Goal: Information Seeking & Learning: Find contact information

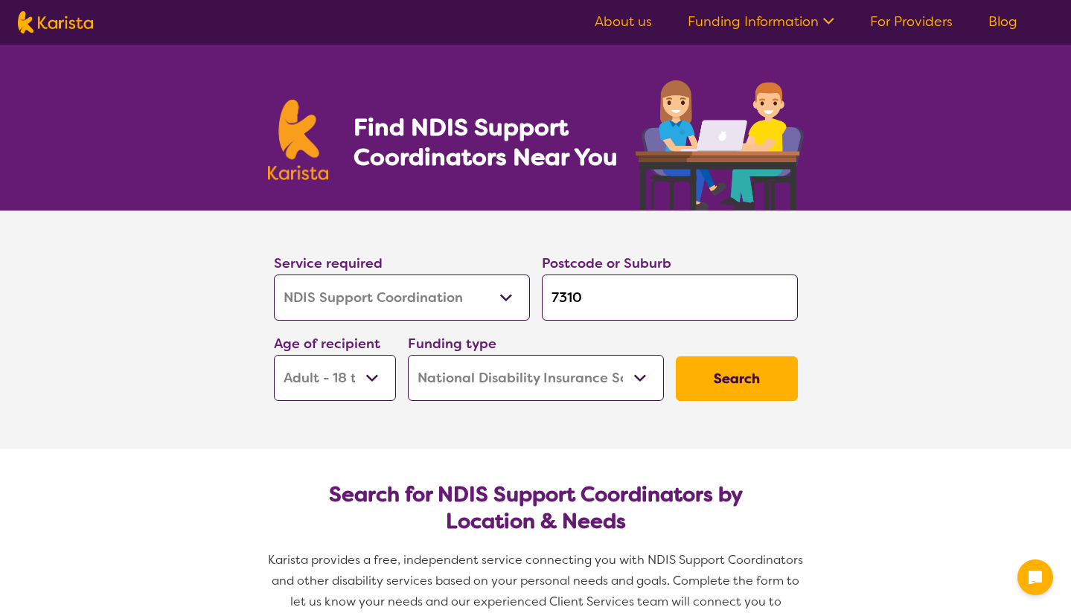
select select "NDIS Support Coordination"
select select "AD"
select select "NDIS"
select select "NDIS Support Coordination"
select select "AD"
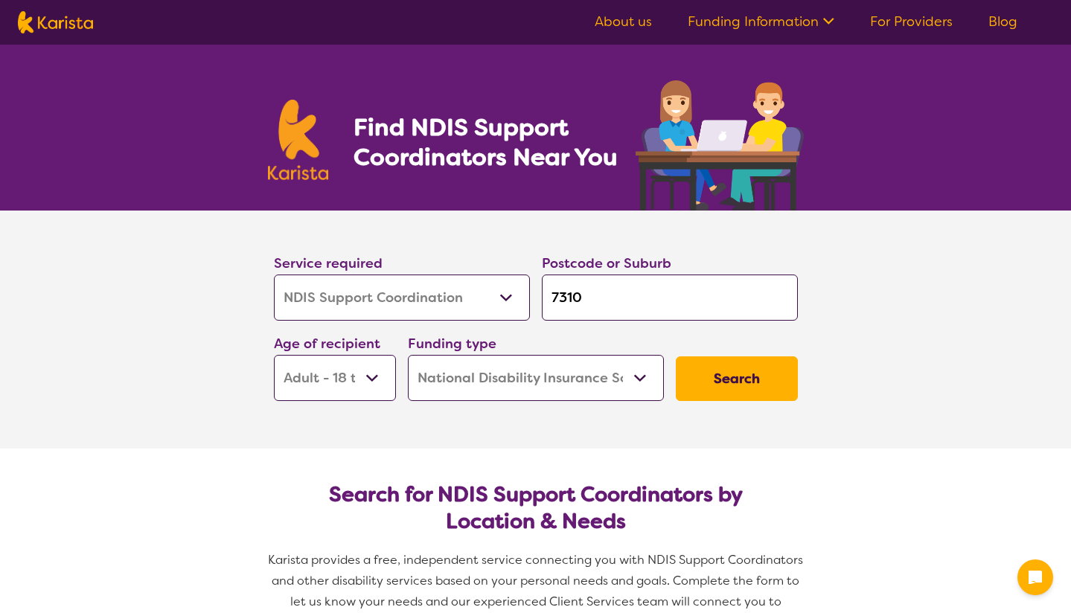
select select "NDIS"
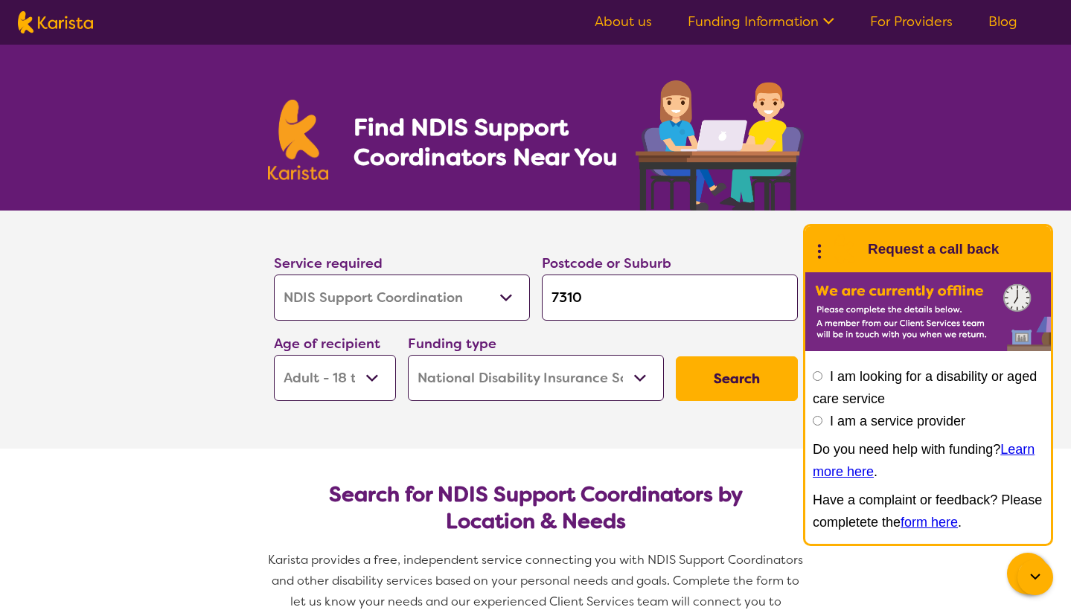
drag, startPoint x: 586, startPoint y: 296, endPoint x: 549, endPoint y: 294, distance: 37.3
click at [549, 294] on input "7310" at bounding box center [670, 298] width 256 height 46
type input "K"
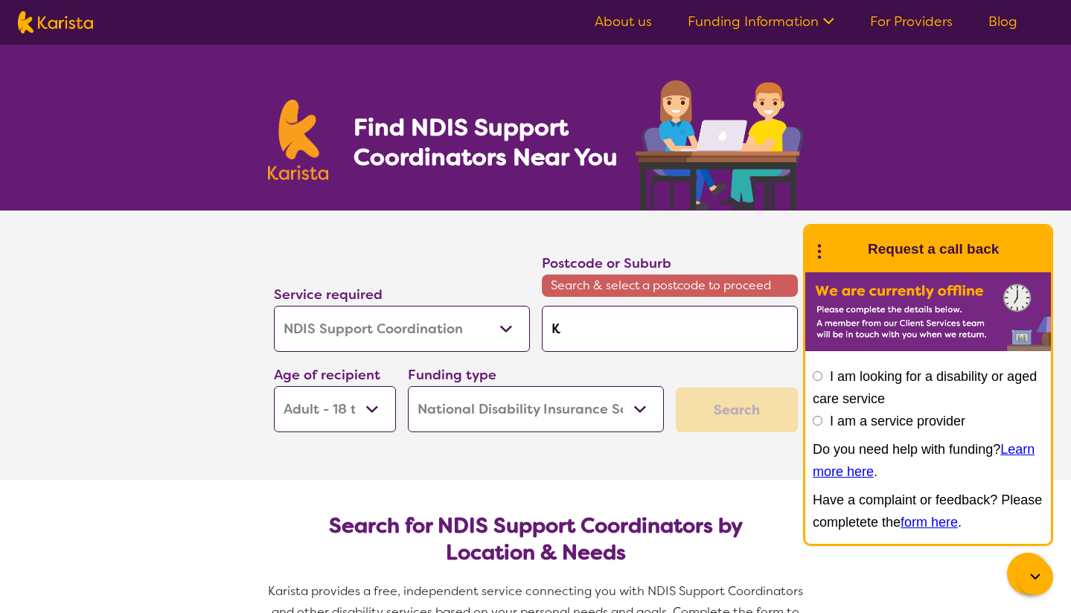
type input "Ka"
type input "Kal"
type input "Kala"
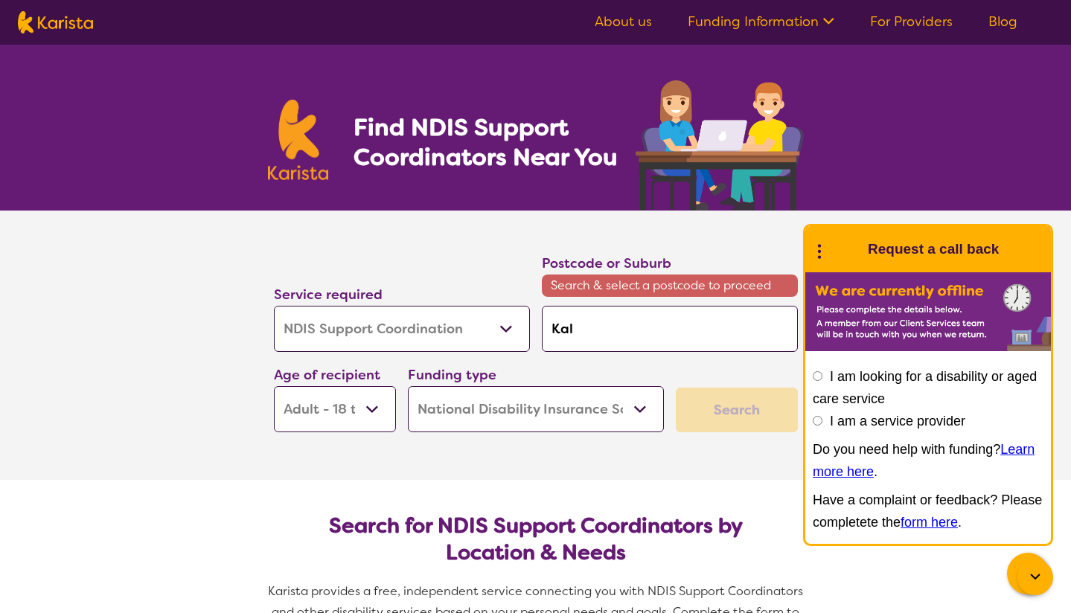
type input "Kala"
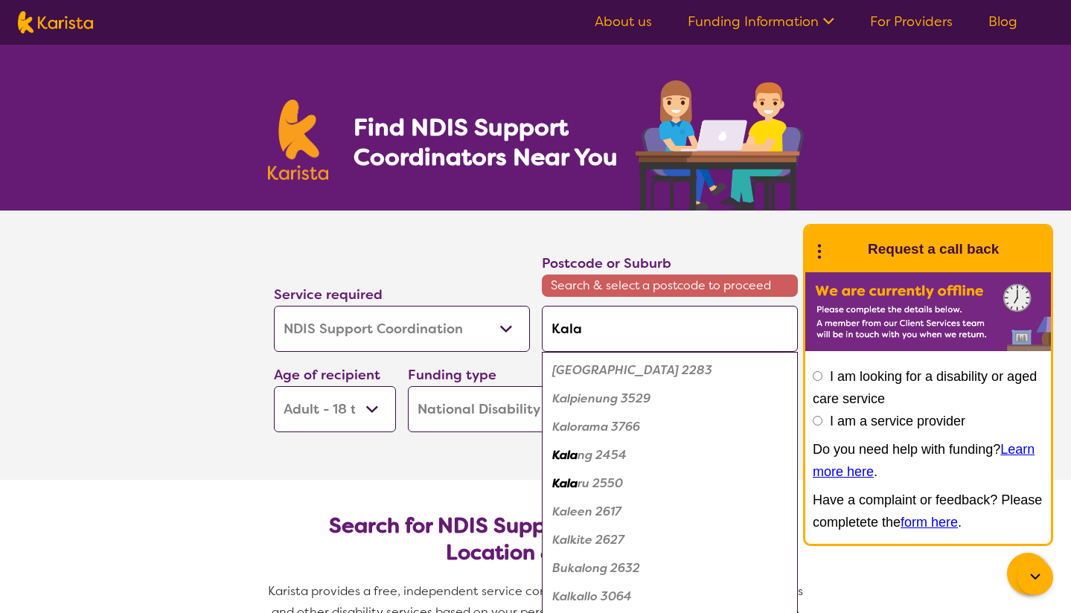
type input "[PERSON_NAME]"
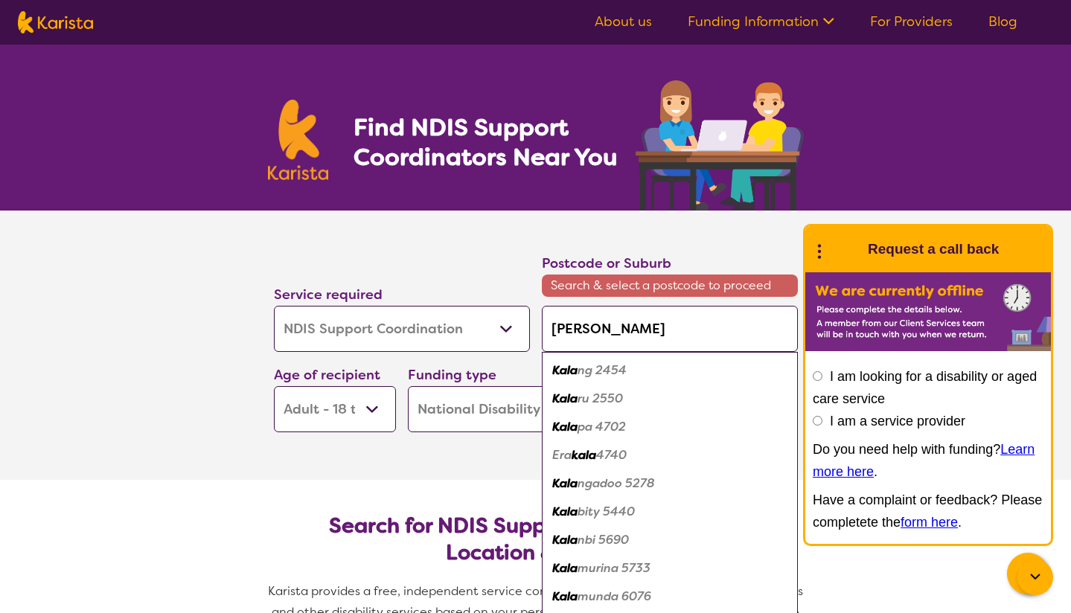
type input "Kalarn"
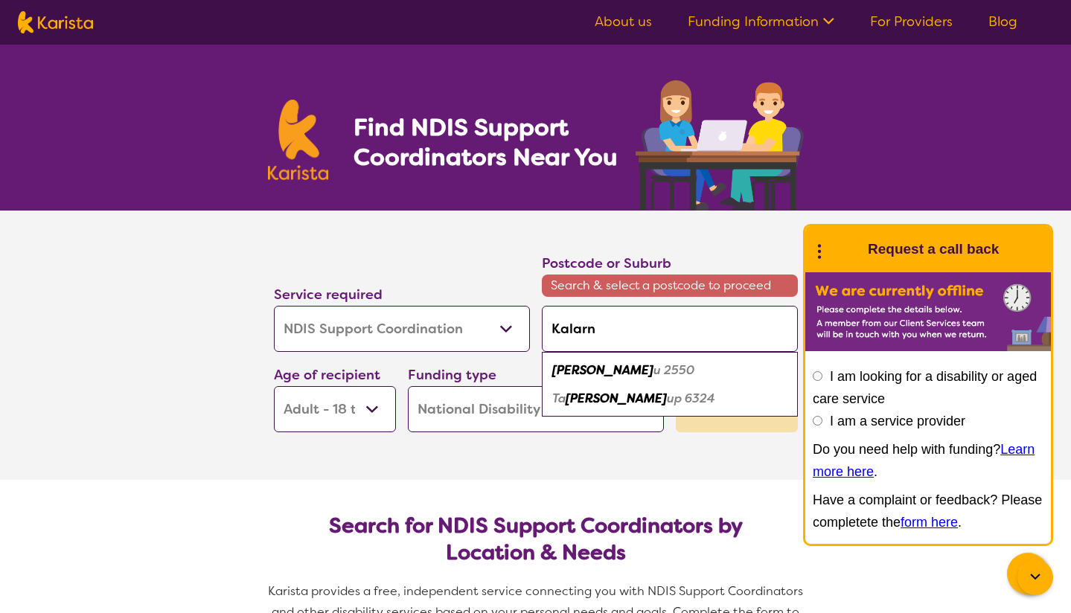
type input "Kalarna"
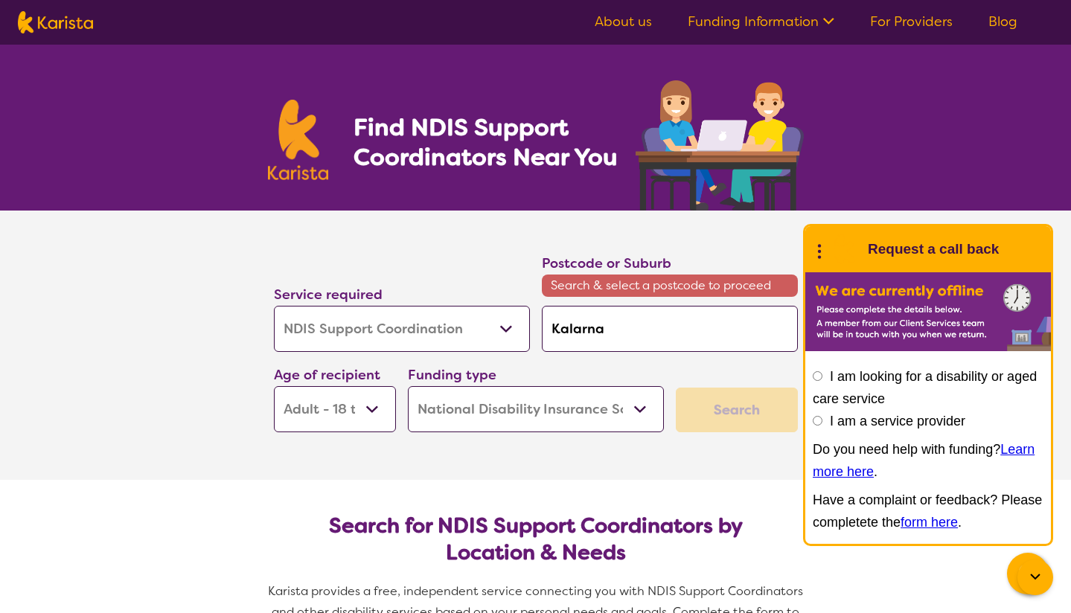
type input "Kalarn"
type input "[PERSON_NAME]"
type input "Kala"
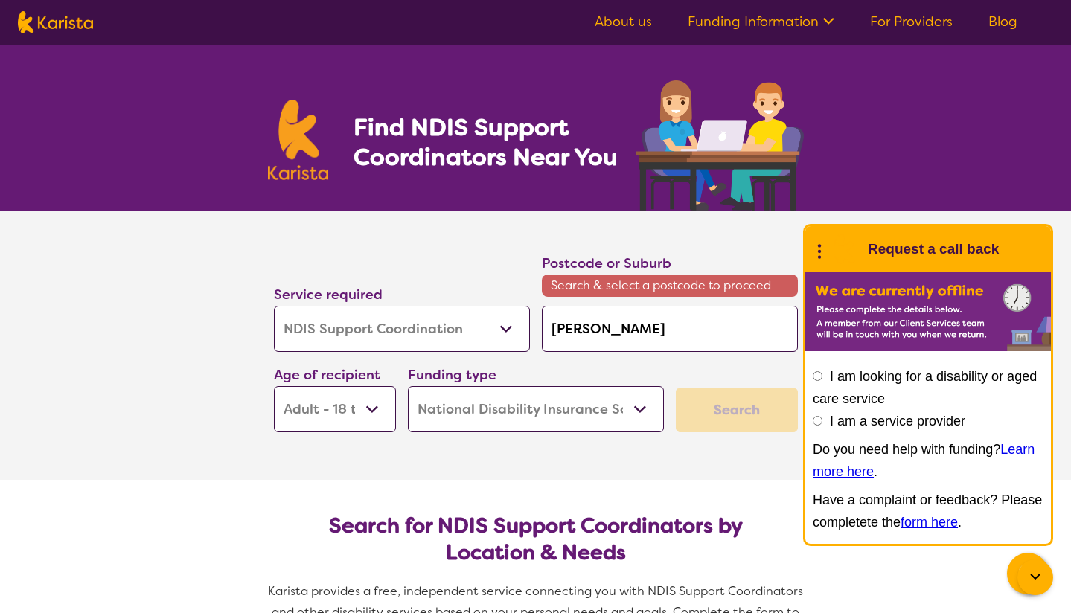
type input "Kala"
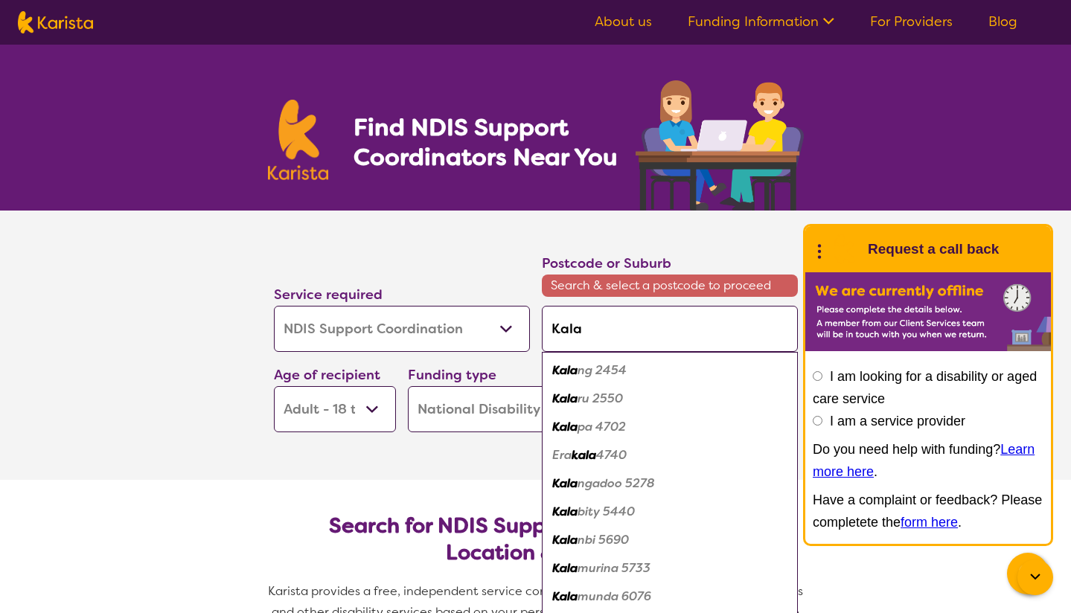
type input "Kalam"
type input "Kalama"
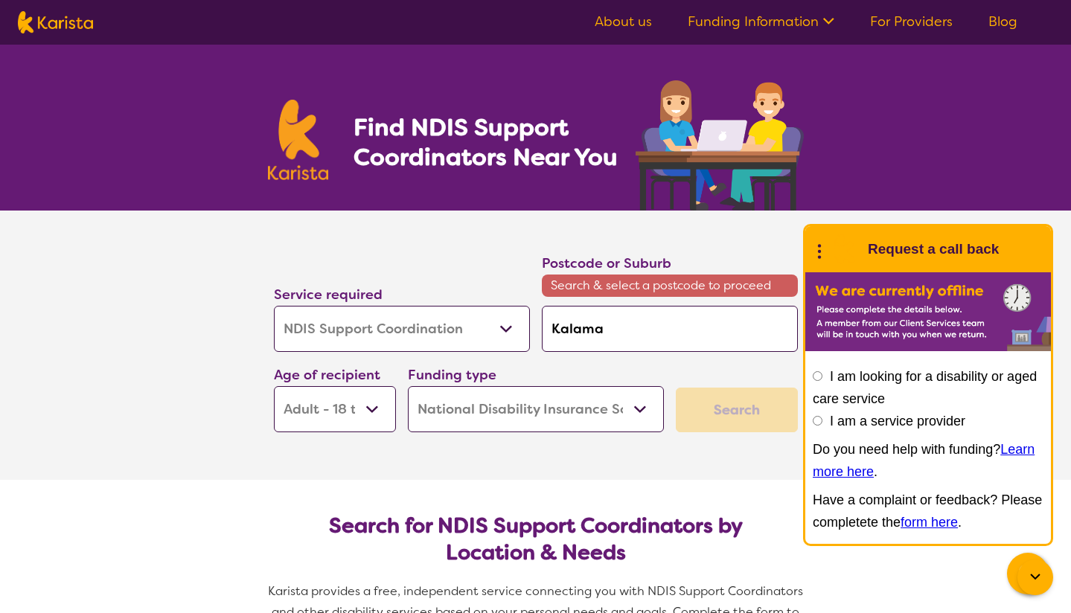
type input "Kalam"
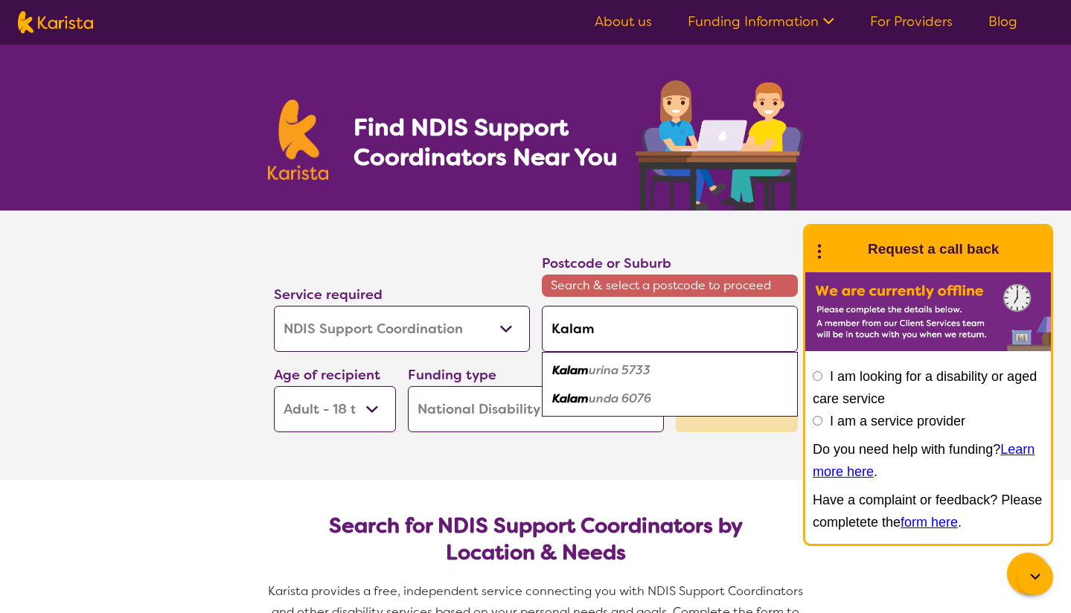
type input "Kala"
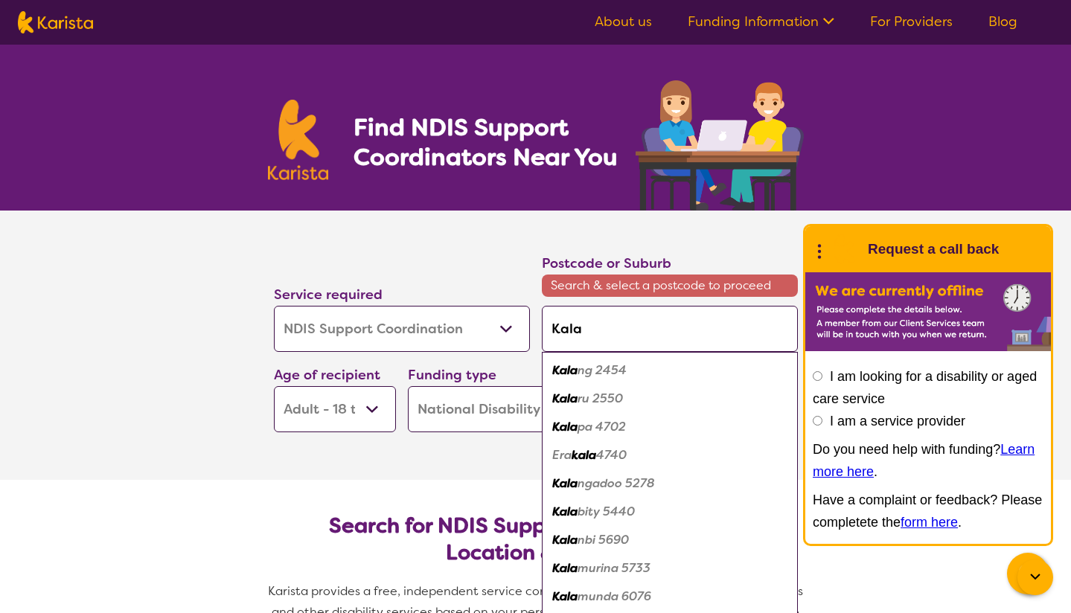
type input "[PERSON_NAME]"
type input "Kalarn"
type input "Kalarna"
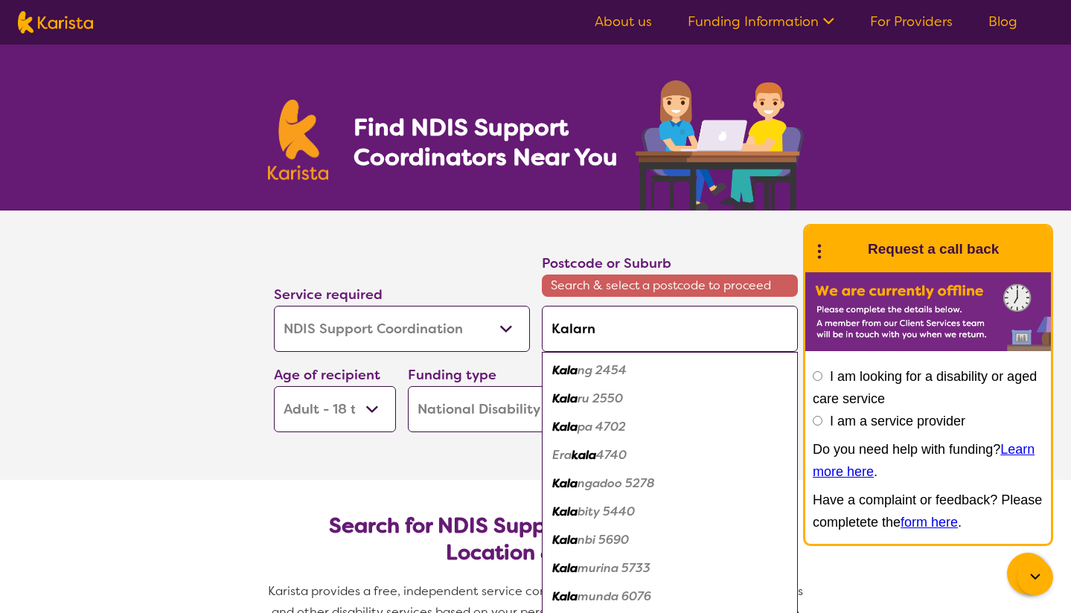
type input "Kalarna"
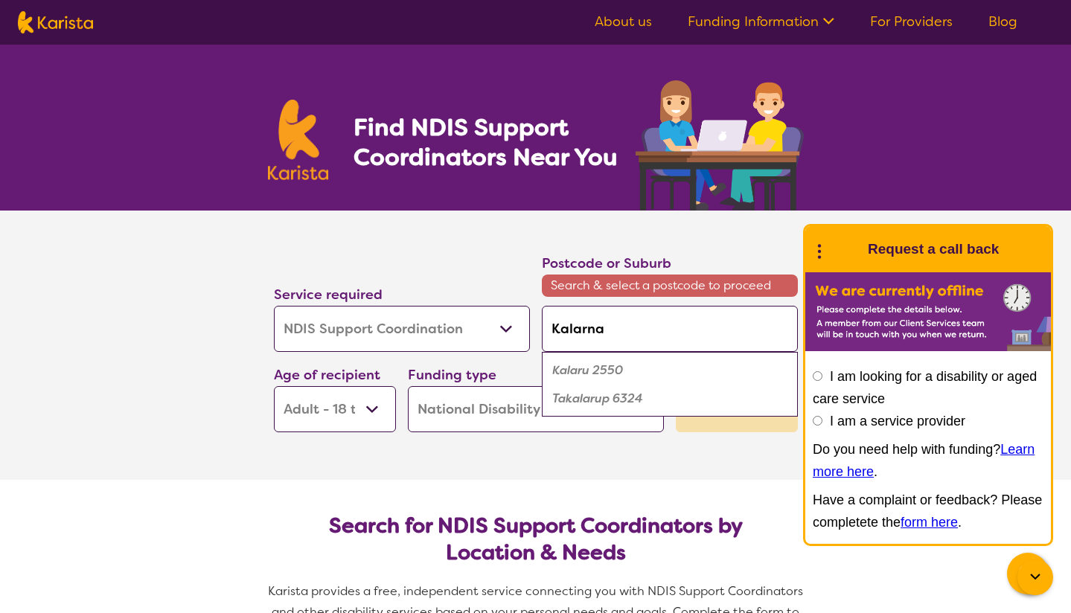
type input "Kalarna"
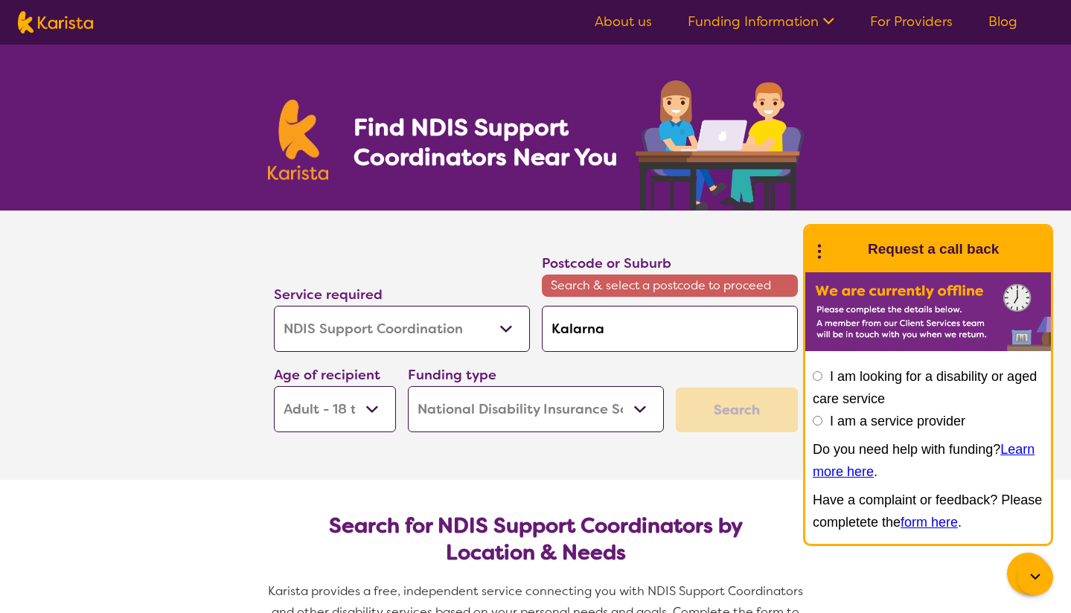
type input "Kalarna v"
type input "Kalarna vi"
type input "Kalarna vic"
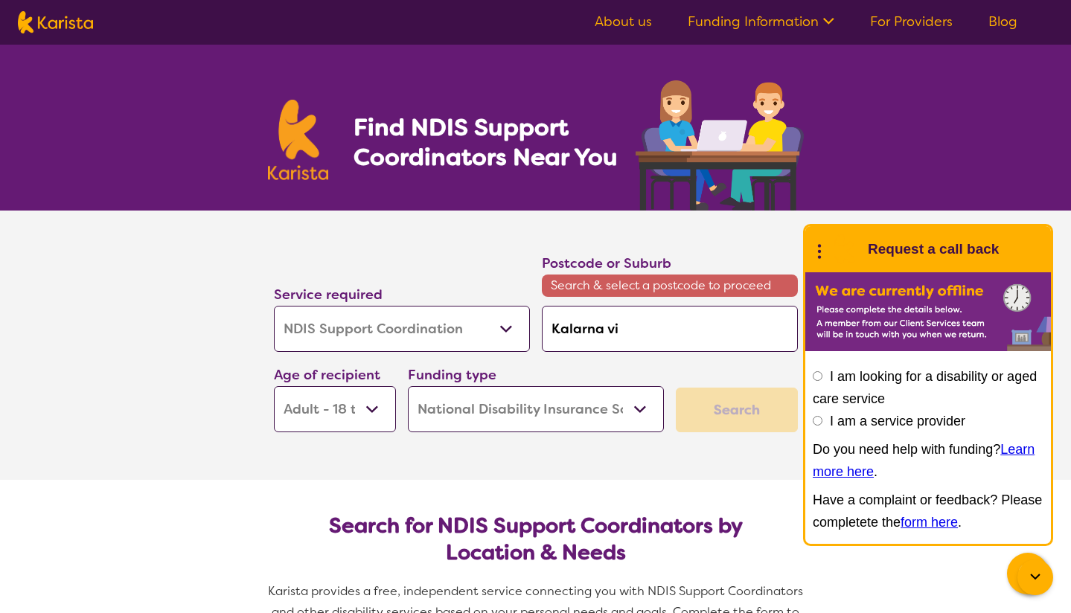
type input "Kalarna vic"
type input "Kalarna vict"
type input "Kalarna vic"
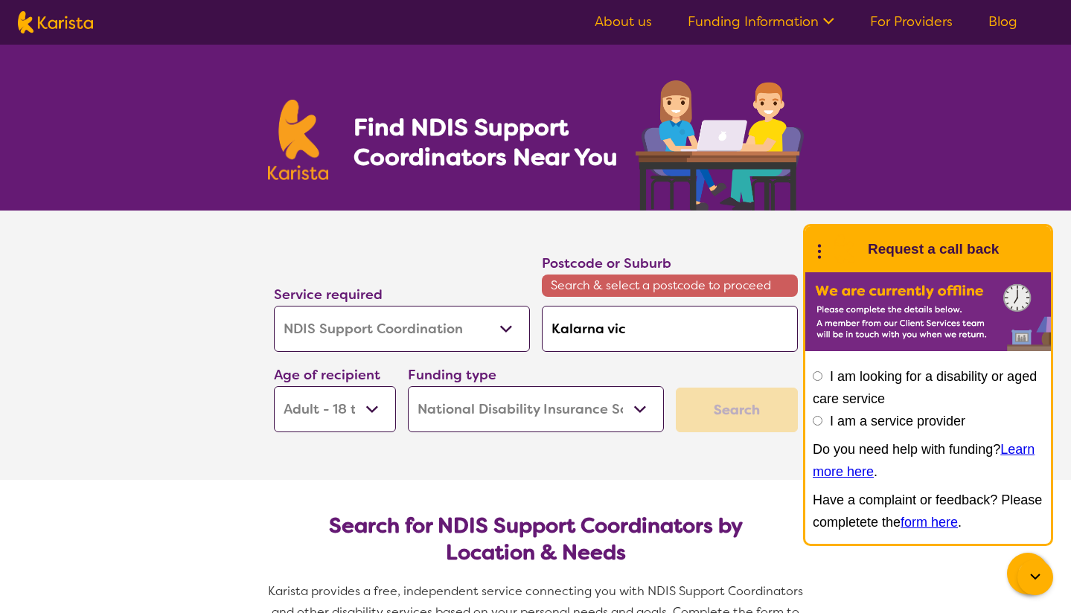
type input "Kalarna vi"
type input "Kalarna v"
type input "Kalarna"
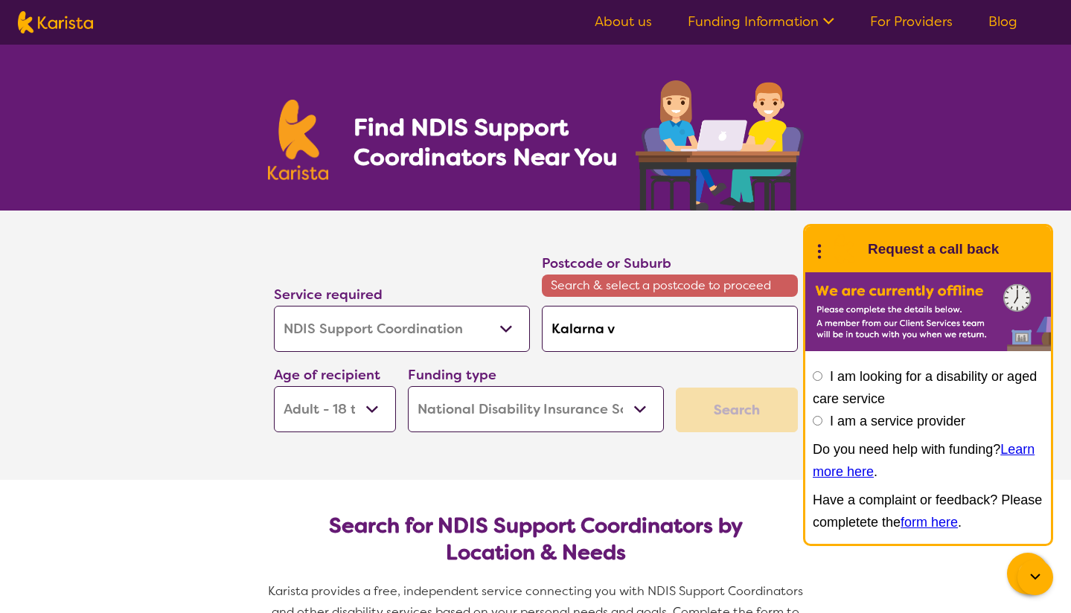
type input "Kalarna"
type input "Kalarn"
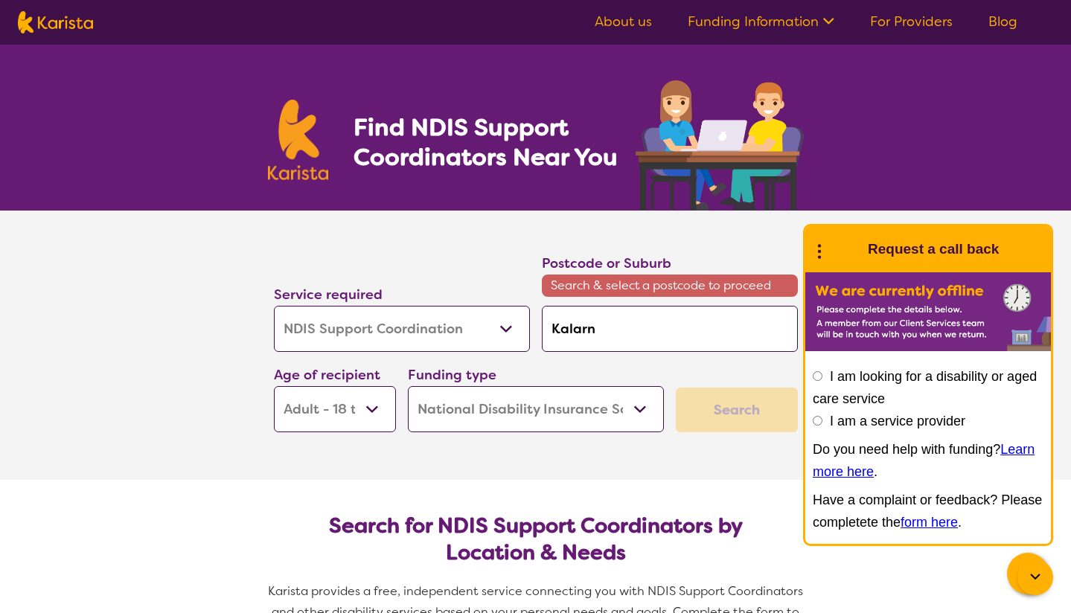
type input "[PERSON_NAME]"
type input "Kala"
type input "Kal"
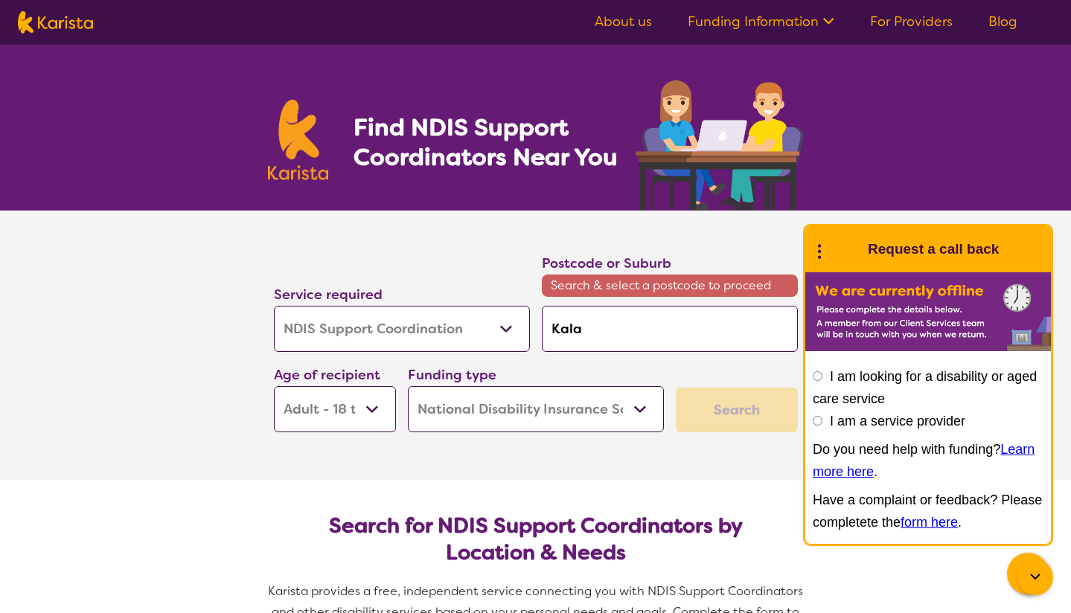
type input "Kal"
type input "Ka"
type input "K"
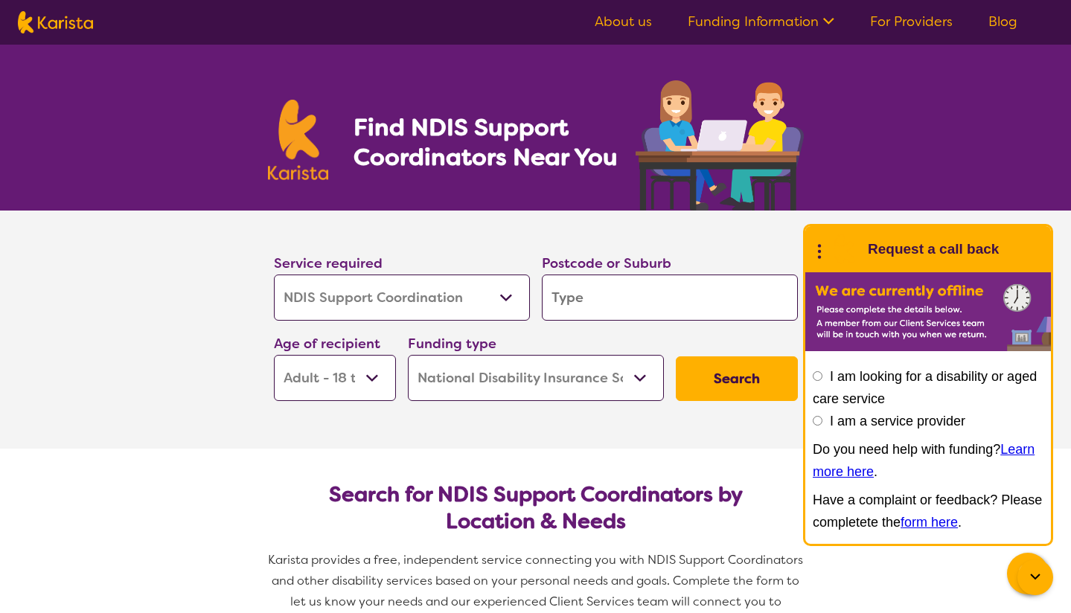
type input "M"
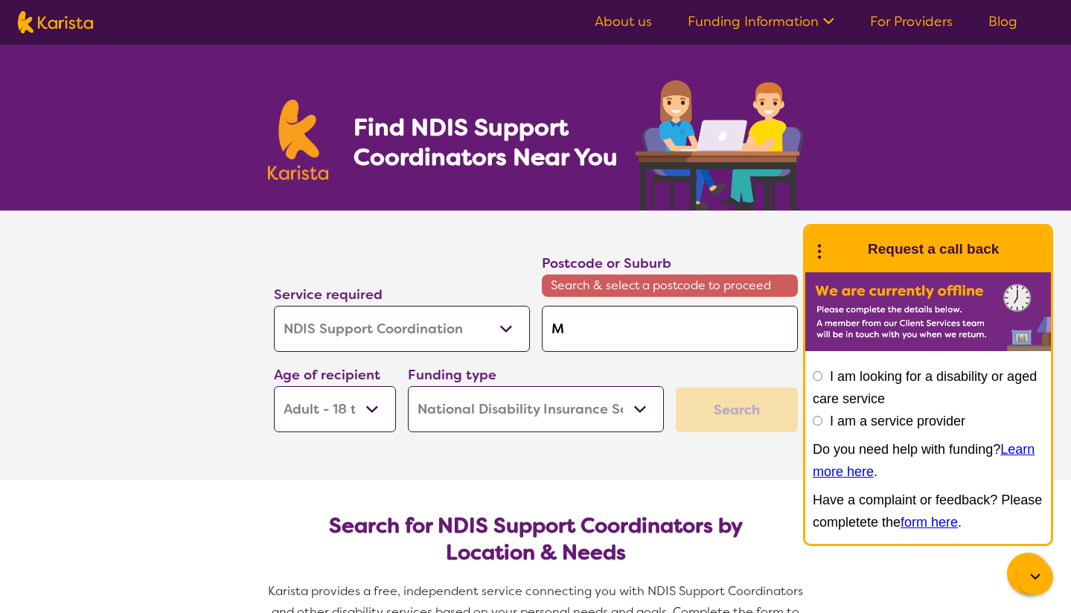
type input "Mo"
type input "Mou"
type input "Moun"
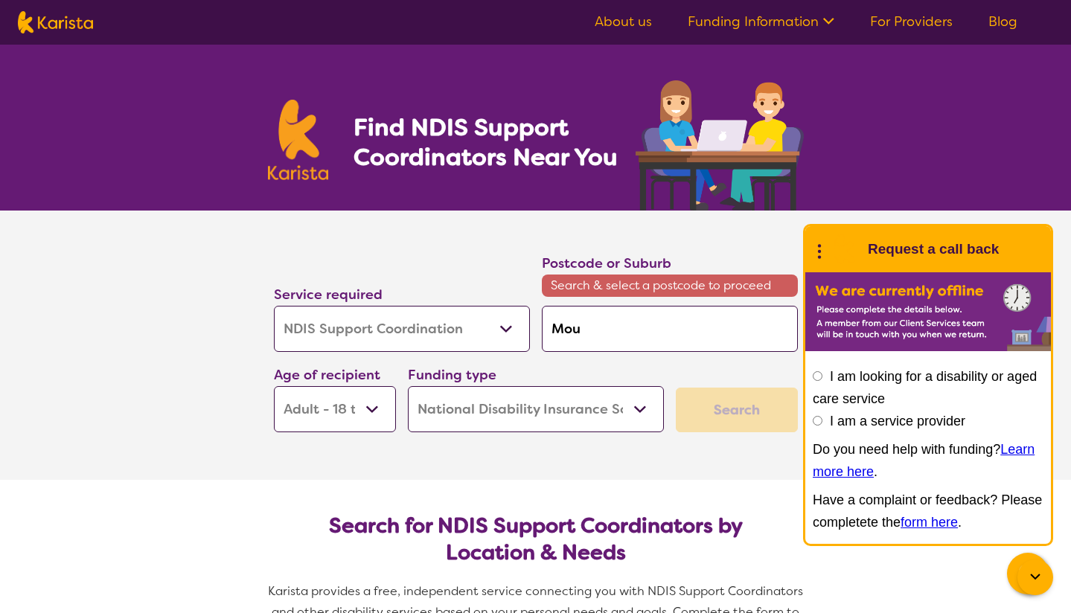
type input "Moun"
type input "Mount"
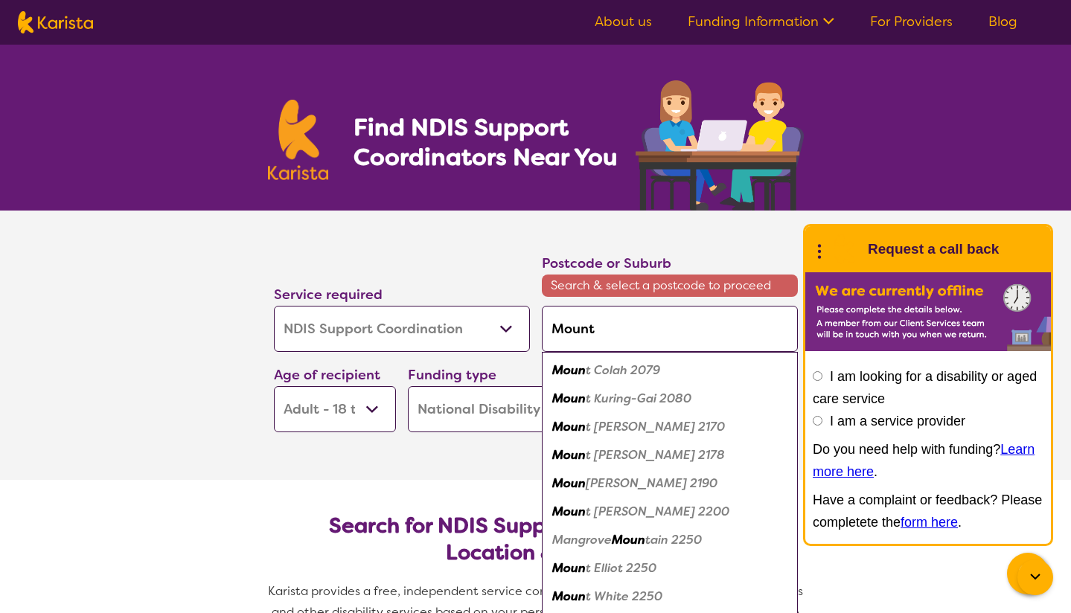
type input "Mount"
type input "Mount D"
type input "[GEOGRAPHIC_DATA]"
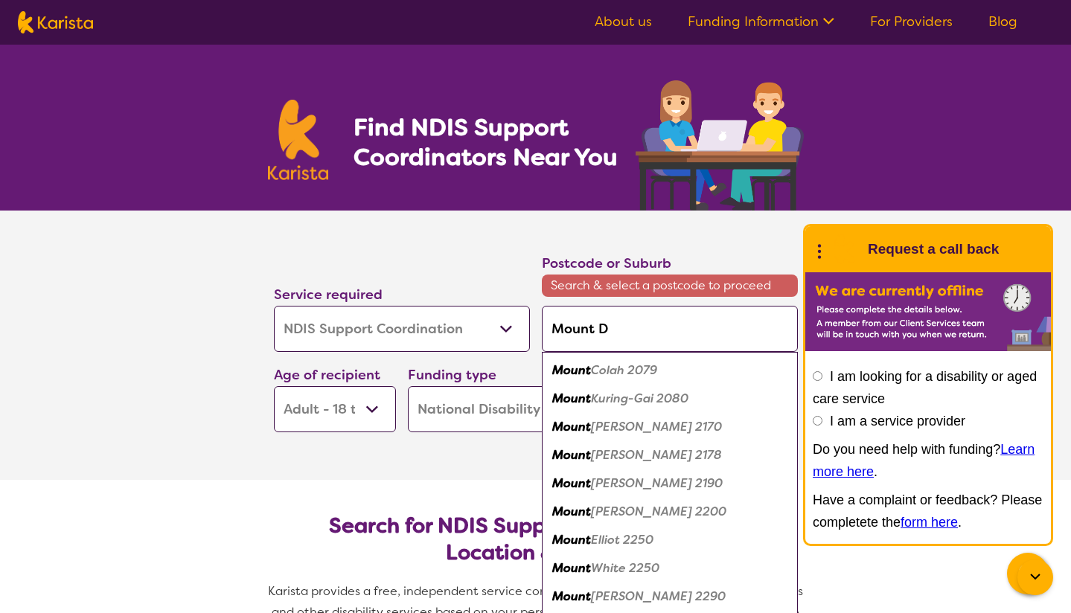
type input "[GEOGRAPHIC_DATA]"
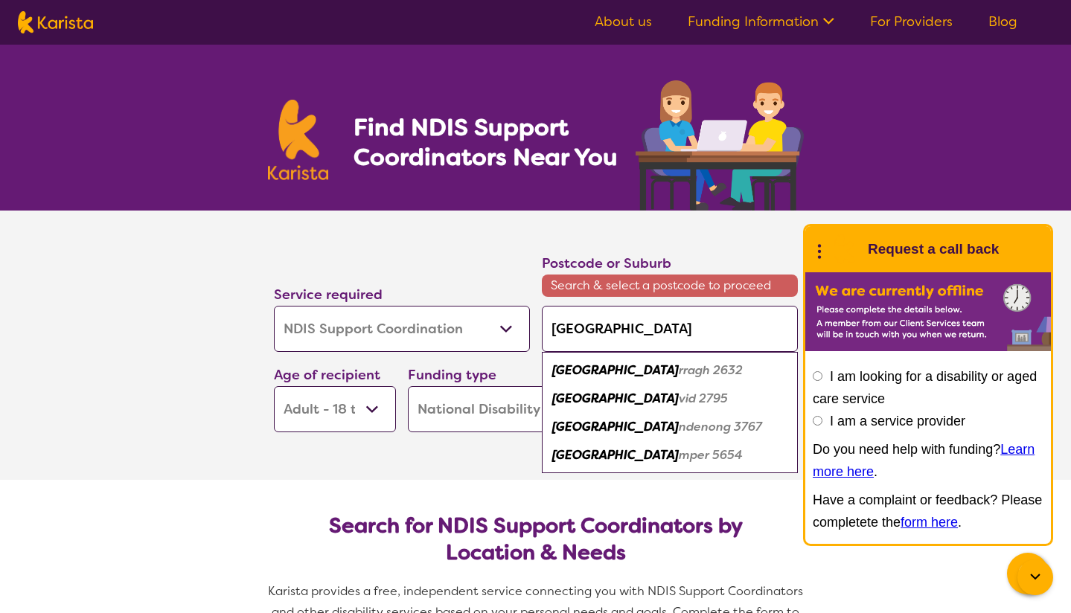
click at [581, 428] on em "[GEOGRAPHIC_DATA]" at bounding box center [615, 427] width 127 height 16
type input "3767"
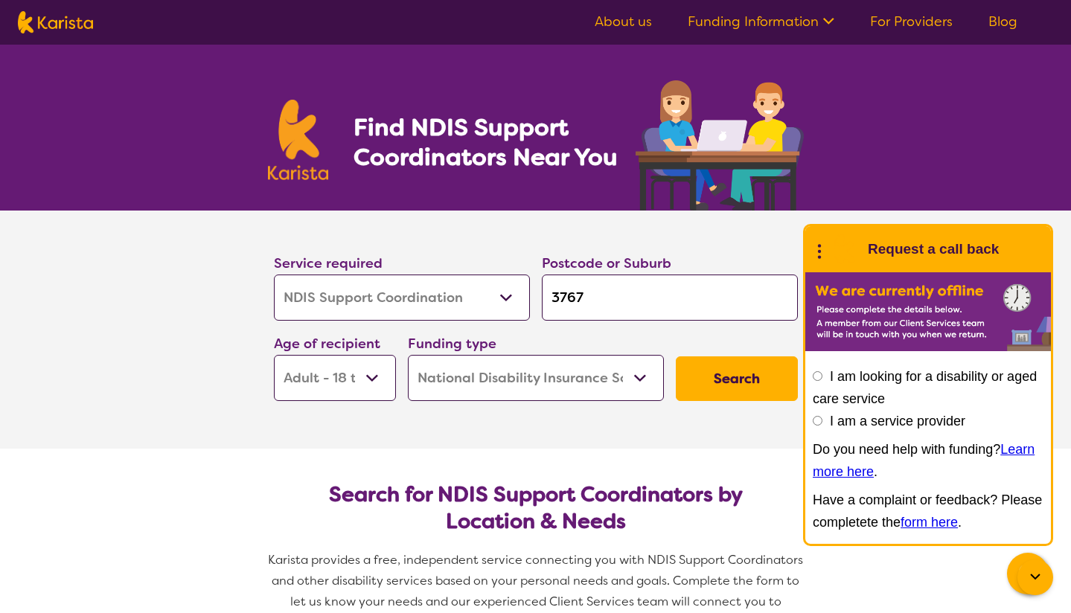
click at [588, 298] on input "3767" at bounding box center [670, 298] width 256 height 46
type input "376"
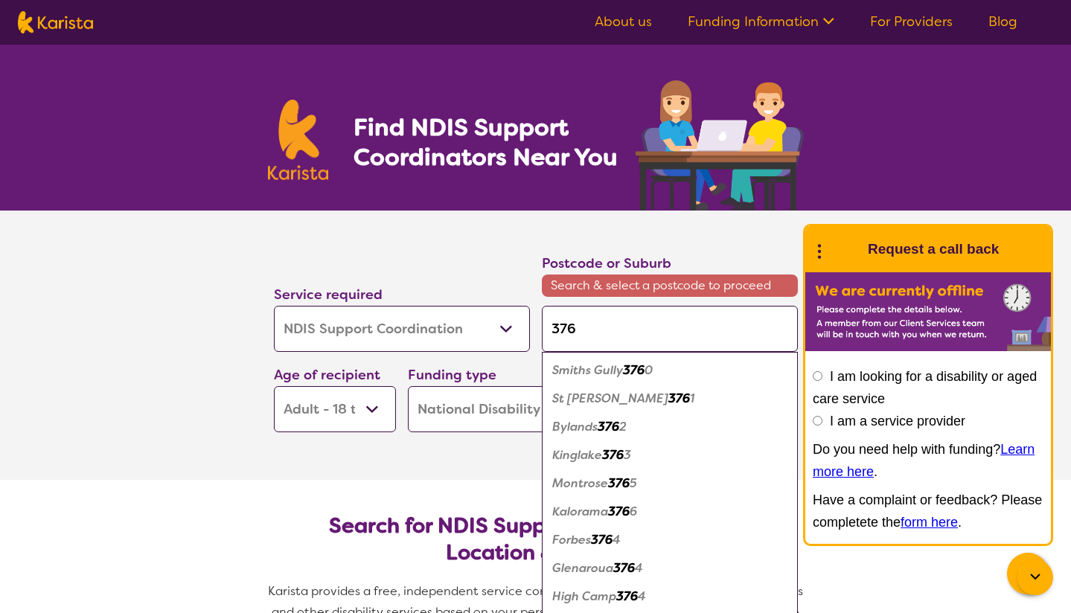
type input "3766"
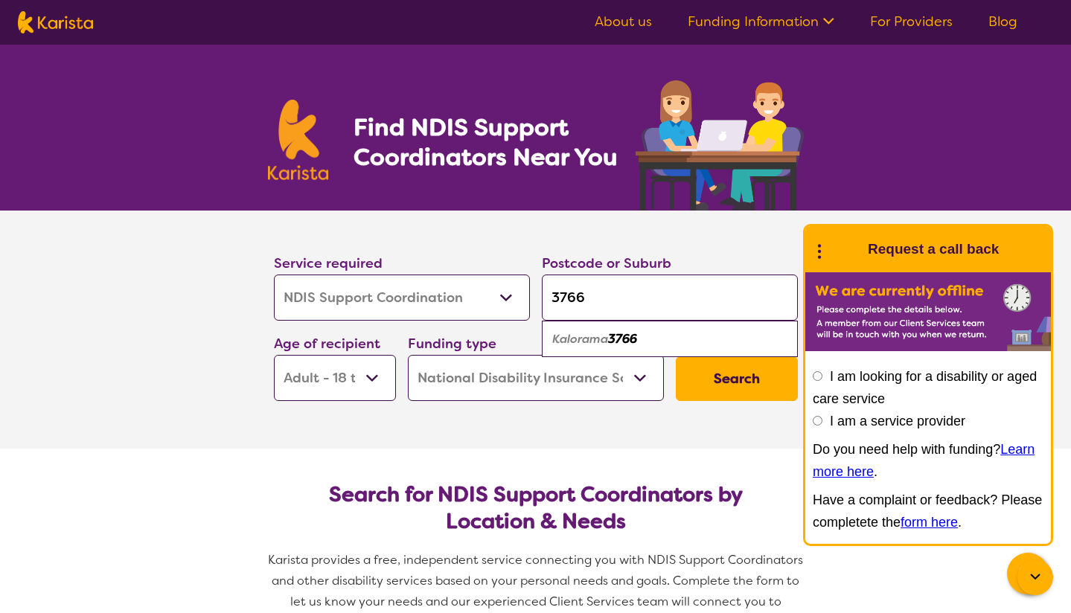
type input "3766"
click at [596, 342] on em "Kalorama" at bounding box center [580, 339] width 56 height 16
click at [739, 380] on button "Search" at bounding box center [737, 378] width 122 height 45
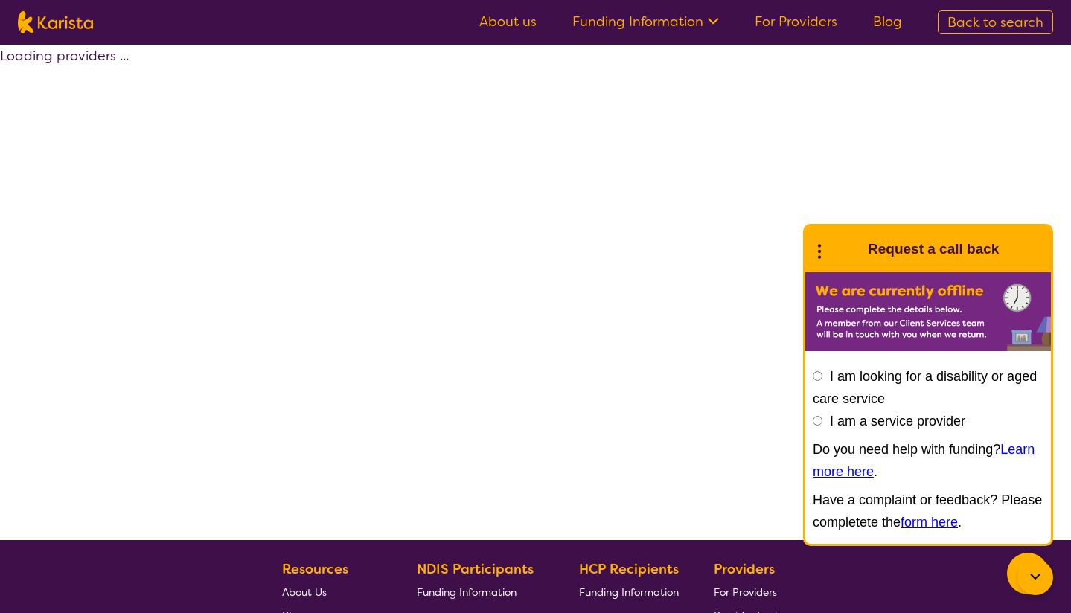
select select "by_score"
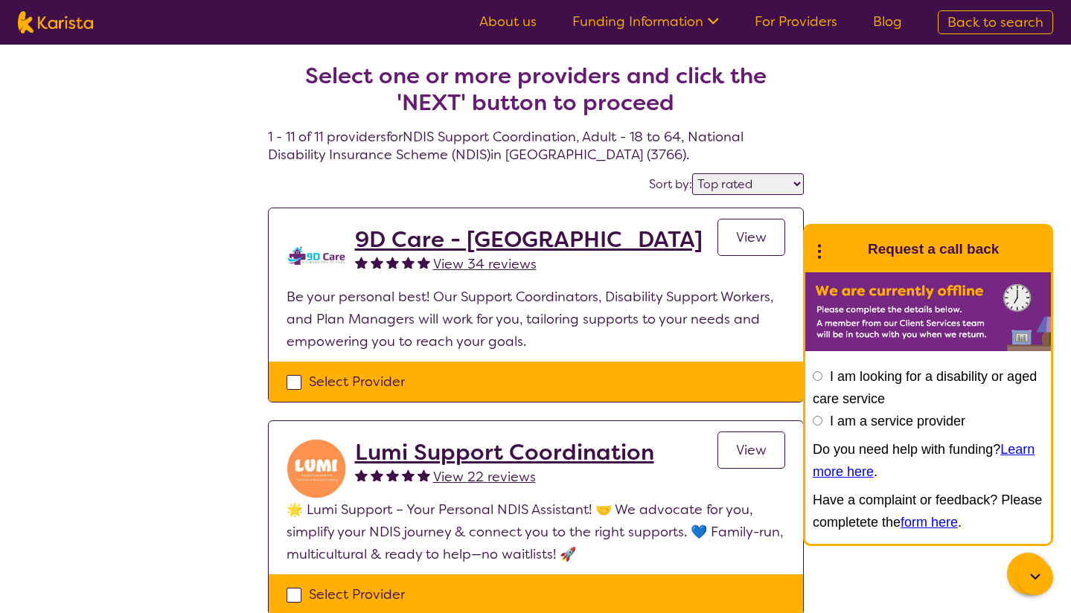
click at [743, 236] on span "View" at bounding box center [751, 237] width 31 height 18
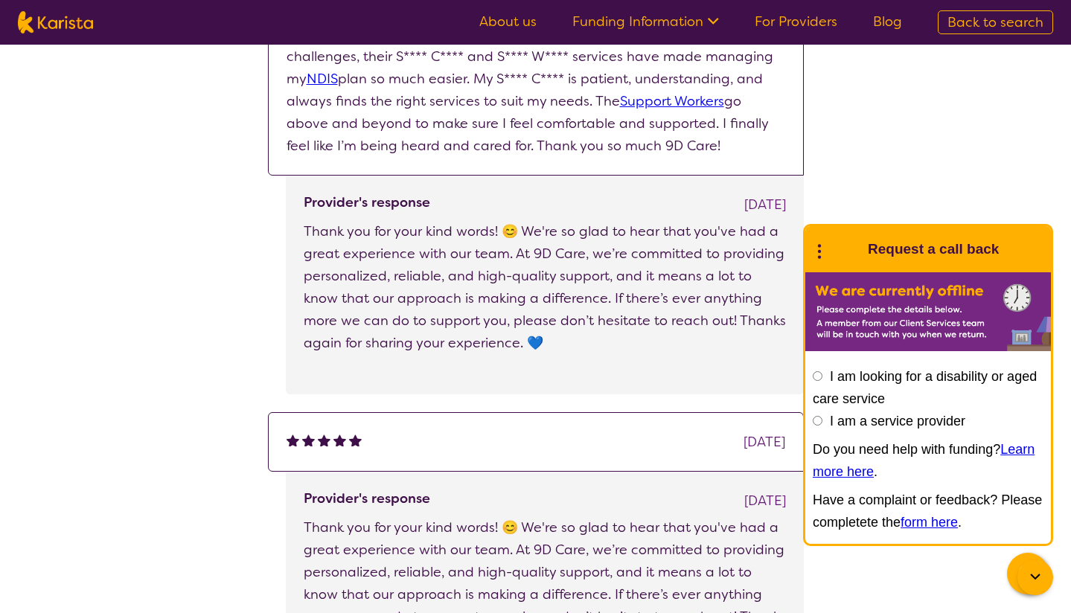
scroll to position [892, 0]
